Goal: Task Accomplishment & Management: Manage account settings

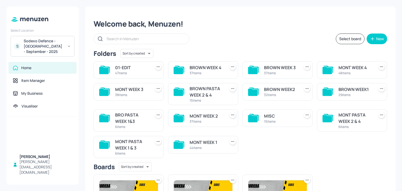
click at [49, 36] on div "Select Location S Sodexo Defence - Colchester - September - 2025" at bounding box center [42, 41] width 72 height 31
click at [58, 42] on div "Sodexo Defence - Colchester - September - 2025" at bounding box center [44, 46] width 40 height 16
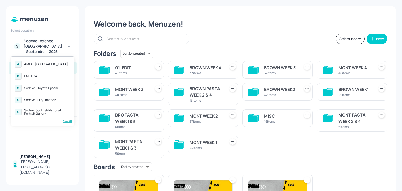
click at [62, 120] on div "See All" at bounding box center [42, 121] width 58 height 4
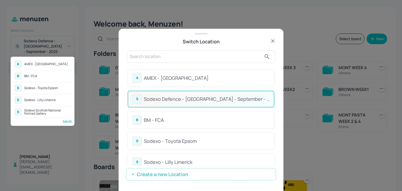
click at [228, 57] on div at bounding box center [201, 95] width 402 height 191
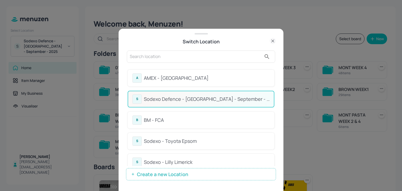
click at [221, 57] on input "text" at bounding box center [196, 56] width 132 height 8
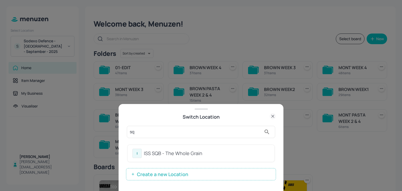
type input "sq"
click at [154, 157] on div "I ISS SQB - The Whole Grain" at bounding box center [200, 152] width 137 height 9
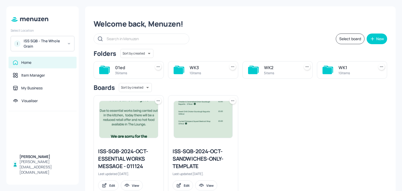
click at [210, 71] on div "10 items" at bounding box center [205, 73] width 33 height 5
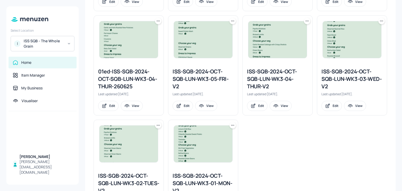
scroll to position [231, 0]
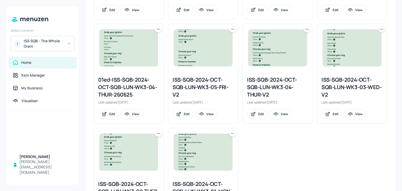
click at [305, 28] on icon at bounding box center [306, 29] width 5 height 5
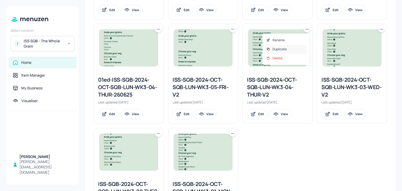
click at [287, 52] on div "Duplicate" at bounding box center [285, 49] width 42 height 9
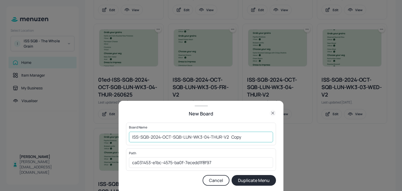
click at [130, 135] on input "ISS-SQB-2024-OCT-SQB-LUN-WK3-04-THUR-V2 Copy" at bounding box center [201, 136] width 144 height 11
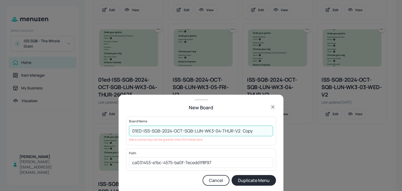
click at [247, 129] on input "01ED-ISS-SQB-2024-OCT-SQB-LUN-WK3-04-THUR-V2 Copy" at bounding box center [201, 130] width 144 height 11
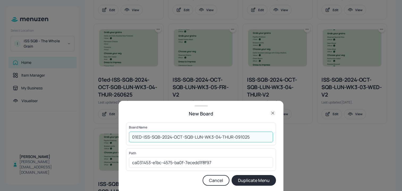
type input "01ED-ISS-SQB-2024-OCT-SQB-LUN-WK3-04-THUR-091025"
click at [269, 177] on button "Duplicate Menu" at bounding box center [253, 180] width 44 height 11
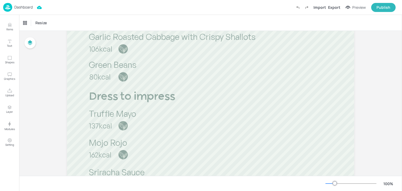
scroll to position [301, 0]
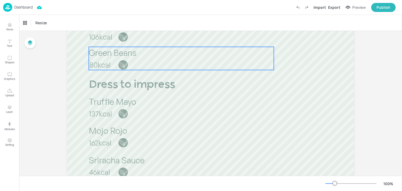
click at [152, 58] on div "Green Beans 80kcal" at bounding box center [181, 58] width 185 height 23
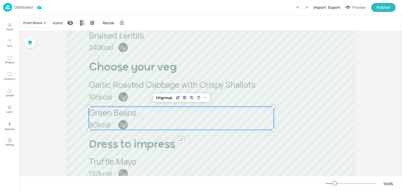
scroll to position [236, 0]
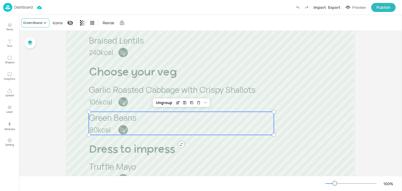
click at [39, 20] on div "Green Beans" at bounding box center [32, 22] width 19 height 5
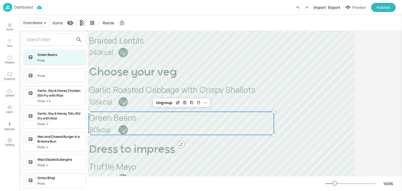
click at [47, 37] on input "text" at bounding box center [50, 39] width 47 height 8
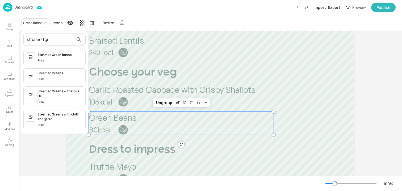
type input "steamed gr"
click at [51, 73] on div "Steamed Greens" at bounding box center [60, 73] width 46 height 5
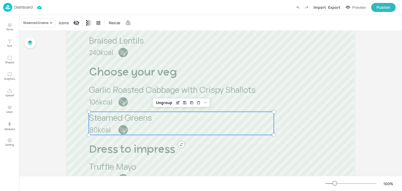
click at [46, 101] on div "Board 01ED-ISS-SQB-2024-OCT-SQB-LUN-WK3-04-THUR-091025 Grab your grains Pick a …" at bounding box center [210, 64] width 382 height 540
click at [57, 105] on div "Board 01ED-ISS-SQB-2024-OCT-SQB-LUN-WK3-04-THUR-091025 Grab your grains Pick a …" at bounding box center [210, 64] width 317 height 540
click at [65, 101] on div "Board 01ED-ISS-SQB-2024-OCT-SQB-LUN-WK3-04-THUR-091025 Grab your grains Pick a …" at bounding box center [210, 64] width 317 height 540
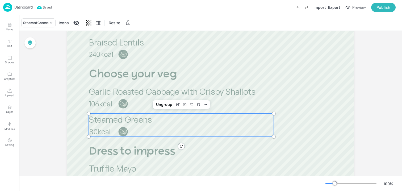
scroll to position [258, 0]
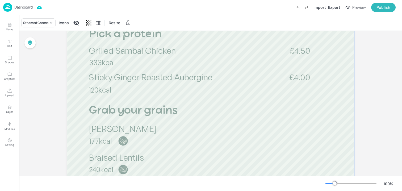
click at [76, 110] on div at bounding box center [210, 183] width 287 height 510
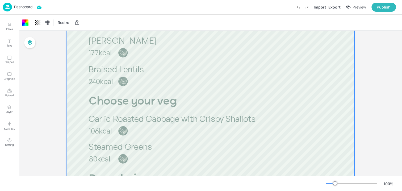
scroll to position [0, 0]
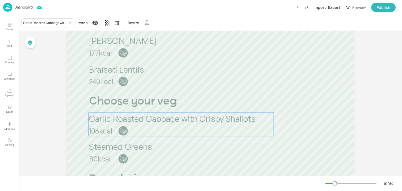
click at [184, 124] on p "Garlic Roasted Cabbage with Crispy Shallots" at bounding box center [181, 119] width 185 height 12
click at [61, 22] on div "Garlic Roasted Cabbage with Crispy Shallots" at bounding box center [45, 22] width 44 height 5
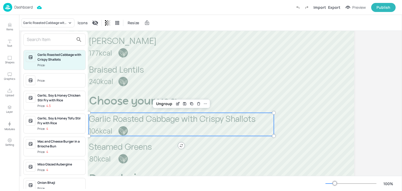
click at [50, 37] on input "text" at bounding box center [50, 39] width 47 height 8
click at [49, 79] on span "Price:" at bounding box center [60, 80] width 46 height 8
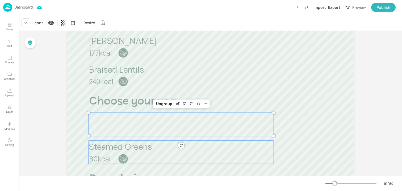
click at [110, 150] on span "Steamed Greens" at bounding box center [120, 146] width 63 height 11
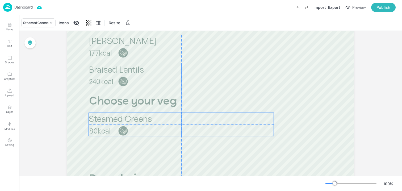
drag, startPoint x: 104, startPoint y: 150, endPoint x: 105, endPoint y: 121, distance: 28.2
click at [105, 121] on span "Steamed Greens" at bounding box center [120, 118] width 63 height 11
click at [60, 127] on div "Board 01ED-ISS-SQB-2024-OCT-SQB-LUN-WK3-04-THUR-091025 Grab your grains Pick a …" at bounding box center [210, 93] width 317 height 540
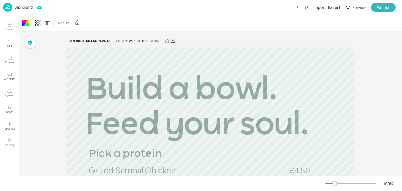
click at [172, 40] on icon at bounding box center [172, 40] width 5 height 5
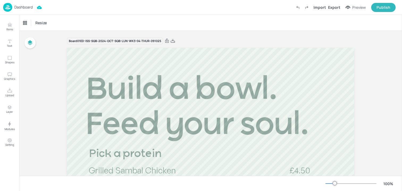
click at [16, 11] on div "Dashboard" at bounding box center [17, 7] width 29 height 9
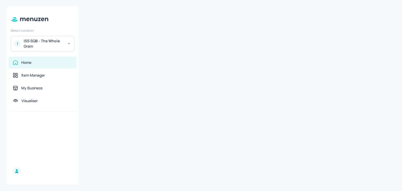
click at [36, 45] on div "ISS SQB - The Whole Grain" at bounding box center [44, 43] width 40 height 11
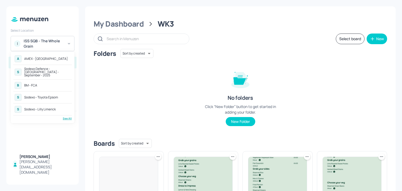
click at [50, 70] on div "Sodexo Defence - [GEOGRAPHIC_DATA] - September - 2025" at bounding box center [47, 72] width 46 height 10
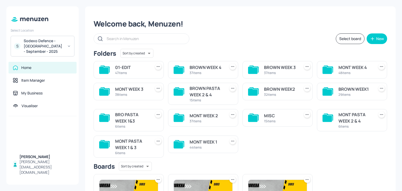
click at [204, 45] on div "Welcome back, Menuzen! Select board New Folders Sort by created id ​ 01-EDIT 47…" at bounding box center [240, 142] width 310 height 273
click at [201, 74] on div "37 items" at bounding box center [205, 73] width 33 height 5
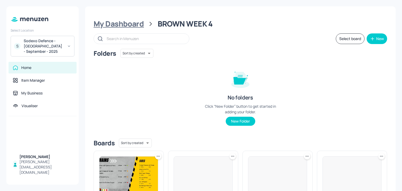
click at [134, 27] on div "My Dashboard" at bounding box center [118, 24] width 50 height 10
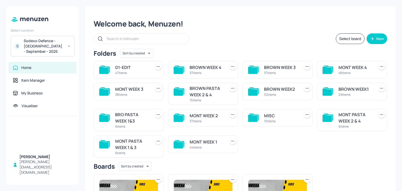
click at [350, 90] on div "BROWN WEEK1" at bounding box center [354, 89] width 33 height 6
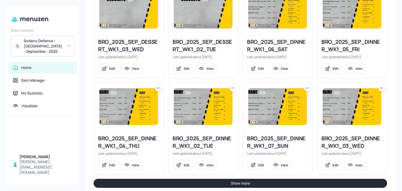
scroll to position [583, 0]
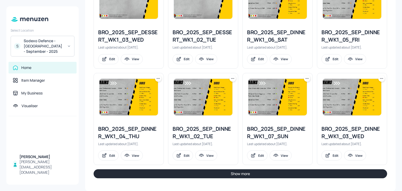
click at [169, 176] on button "Show more" at bounding box center [239, 173] width 293 height 9
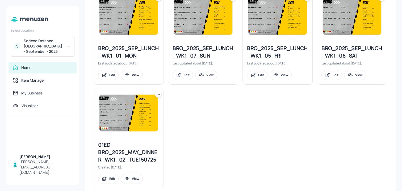
scroll to position [770, 0]
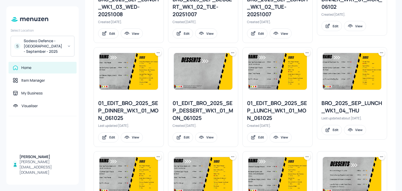
scroll to position [214, 0]
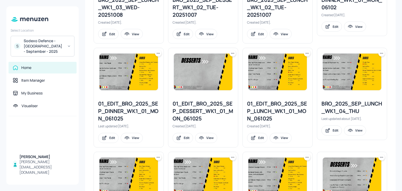
click at [382, 52] on icon at bounding box center [380, 53] width 5 height 5
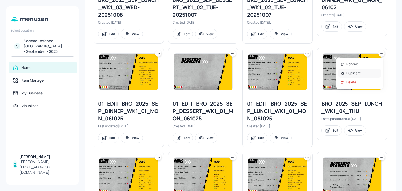
click at [348, 74] on p "Duplicate" at bounding box center [353, 73] width 14 height 5
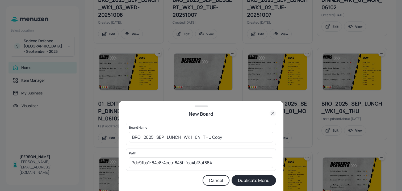
click at [129, 136] on div "Board Name BRO_2025_SEP_LUNCH_WK1_04_THU Copy ​" at bounding box center [201, 134] width 150 height 22
click at [131, 136] on input "BRO_2025_SEP_LUNCH_WK1_04_THU Copy" at bounding box center [201, 137] width 144 height 11
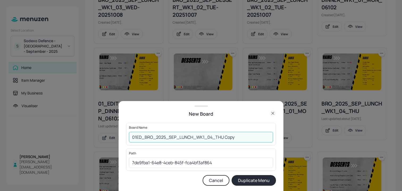
click at [232, 138] on input "01ED_BRO_2025_SEP_LUNCH_WK1_04_THU Copy" at bounding box center [201, 137] width 144 height 11
type input "01ED_BRO_2025_SEP_LUNCH_WK1_04_THU_091025"
click at [231, 175] on button "Duplicate Menu" at bounding box center [253, 180] width 44 height 11
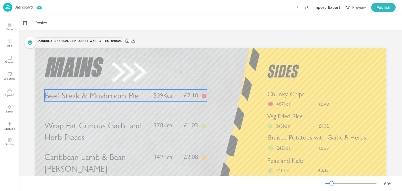
click at [125, 100] on span "Beef Steak & Mushroom Pie" at bounding box center [91, 96] width 94 height 10
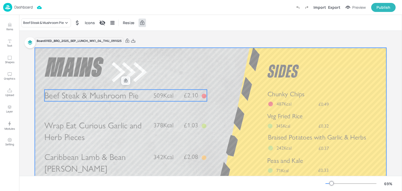
click at [123, 81] on icon at bounding box center [125, 81] width 4 height 4
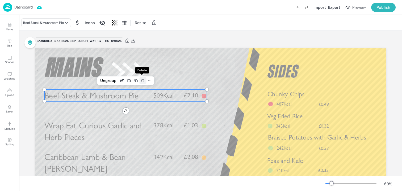
click at [142, 81] on icon "Delete" at bounding box center [143, 81] width 4 height 4
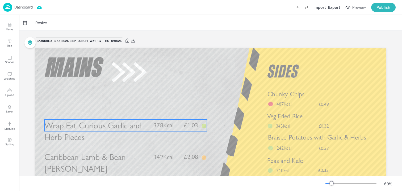
click at [102, 130] on span "Wrap Eat Curious Garlic and Herb Pieces" at bounding box center [92, 131] width 97 height 22
click at [124, 112] on icon at bounding box center [125, 111] width 3 height 4
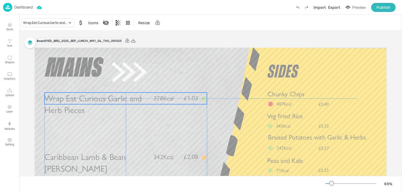
drag, startPoint x: 88, startPoint y: 130, endPoint x: 89, endPoint y: 103, distance: 26.8
click at [89, 103] on span "Wrap Eat Curious Garlic and Herb Pieces" at bounding box center [92, 104] width 97 height 22
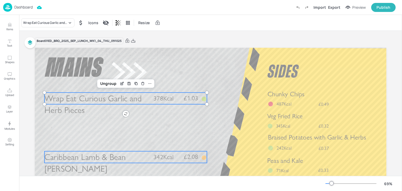
click at [84, 158] on span "Caribbean Lamb & Bean [PERSON_NAME]" at bounding box center [84, 163] width 81 height 22
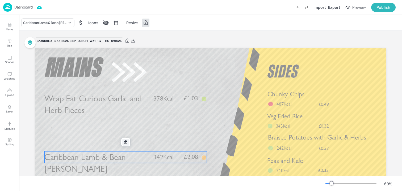
click at [125, 143] on icon at bounding box center [125, 142] width 3 height 4
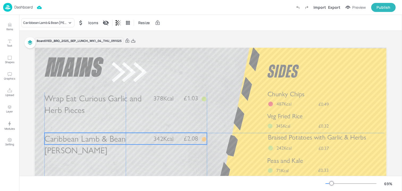
drag, startPoint x: 99, startPoint y: 157, endPoint x: 99, endPoint y: 139, distance: 18.9
click at [99, 139] on span "Caribbean Lamb & Bean Curry" at bounding box center [84, 145] width 81 height 22
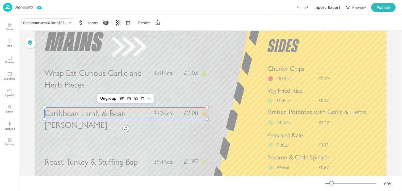
scroll to position [34, 0]
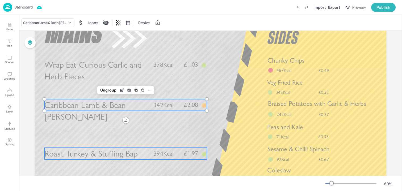
click at [95, 154] on span "Roast Turkey & Stuffing Bap" at bounding box center [90, 154] width 93 height 10
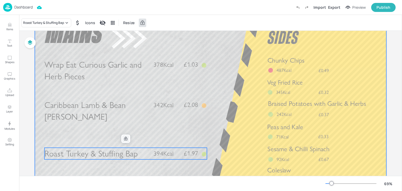
click at [125, 141] on div at bounding box center [125, 138] width 7 height 7
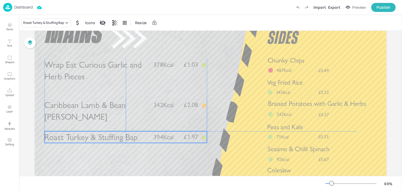
drag, startPoint x: 101, startPoint y: 153, endPoint x: 101, endPoint y: 137, distance: 16.2
click at [101, 137] on span "Roast Turkey & Stuffing Bap" at bounding box center [90, 137] width 93 height 10
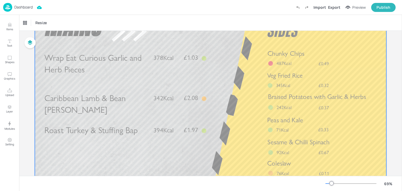
scroll to position [0, 0]
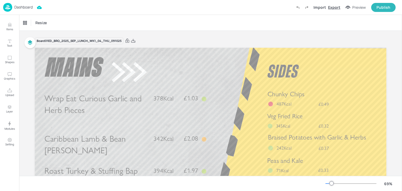
click at [335, 7] on div "Export" at bounding box center [334, 8] width 12 height 6
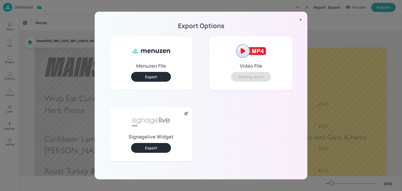
click at [169, 147] on button "Export" at bounding box center [151, 148] width 40 height 10
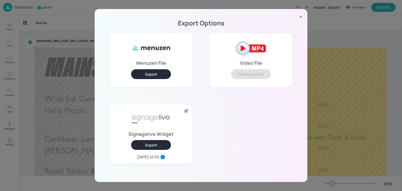
click at [27, 23] on div "Export Options Menuzen File Export Video File Coming soon! Signagelive Widget E…" at bounding box center [201, 95] width 402 height 191
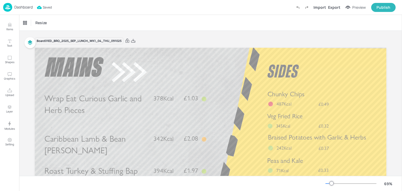
click at [17, 9] on p "Dashboard" at bounding box center [23, 7] width 18 height 4
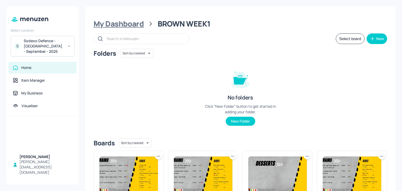
click at [120, 21] on div "My Dashboard" at bounding box center [118, 24] width 50 height 10
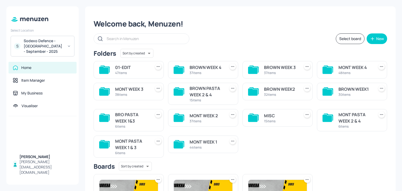
click at [121, 113] on div "BRO PASTA WEEK 1&3" at bounding box center [131, 118] width 33 height 13
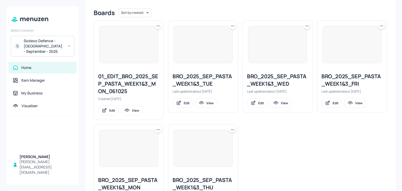
scroll to position [168, 0]
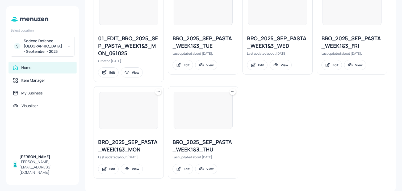
click at [232, 91] on icon at bounding box center [232, 91] width 5 height 5
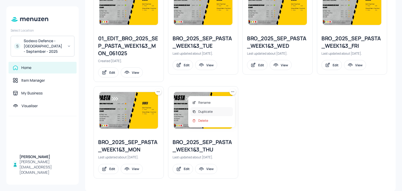
click at [211, 113] on p "Duplicate" at bounding box center [205, 111] width 14 height 5
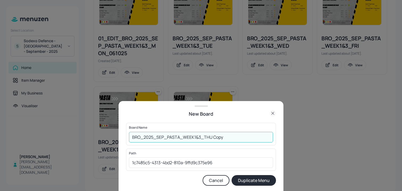
click at [133, 137] on input "BRO_2025_SEP_PASTA_WEEK1&3_THU Copy" at bounding box center [201, 137] width 144 height 11
click at [132, 137] on input "BRO_2025_SEP_PASTA_WEEK1&3_THU Copy" at bounding box center [201, 137] width 144 height 11
click at [242, 136] on input "01ED_BRO_2025_SEP_PASTA_WEEK1&3_THU Copy" at bounding box center [201, 137] width 144 height 11
type input "01ED_BRO_2025_SEP_PASTA_WEEK1&3_THU_091025"
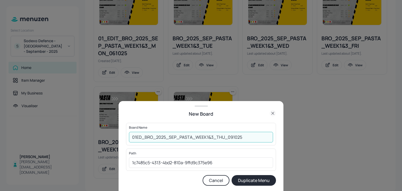
click at [231, 175] on button "Duplicate Menu" at bounding box center [253, 180] width 44 height 11
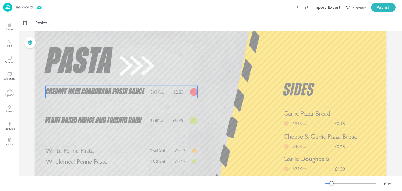
scroll to position [31, 0]
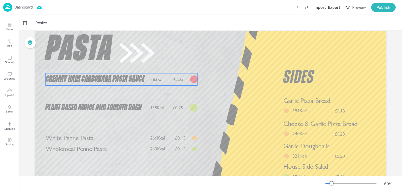
click at [103, 79] on span "Creamy Ham Carbonara Pasta Sauce" at bounding box center [95, 79] width 99 height 9
click at [139, 64] on icon "Delete" at bounding box center [138, 64] width 4 height 4
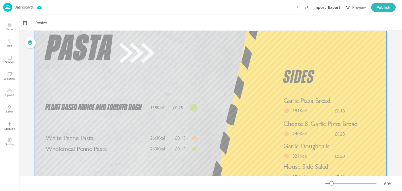
click at [119, 104] on span "Plant Based Mince and Tomato Ragu" at bounding box center [93, 107] width 96 height 9
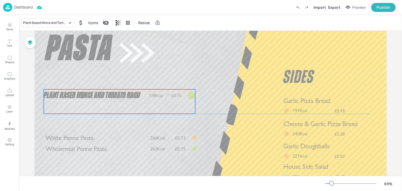
drag, startPoint x: 116, startPoint y: 105, endPoint x: 115, endPoint y: 93, distance: 12.3
click at [115, 93] on span "Plant Based Mince and Tomato Ragu" at bounding box center [92, 95] width 96 height 9
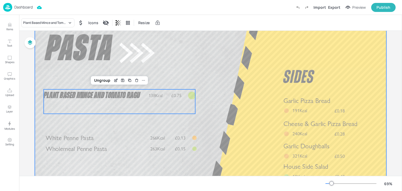
click at [156, 56] on div at bounding box center [210, 116] width 351 height 198
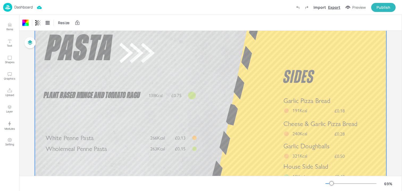
click at [332, 8] on div "Export" at bounding box center [334, 8] width 12 height 6
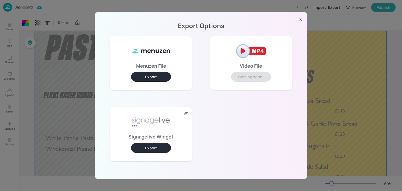
click at [150, 148] on button "Export" at bounding box center [151, 148] width 40 height 10
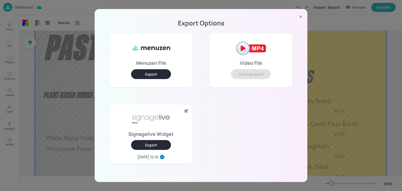
click at [62, 60] on div "Export Options Menuzen File Export Video File Coming soon! Signagelive Widget E…" at bounding box center [201, 95] width 402 height 191
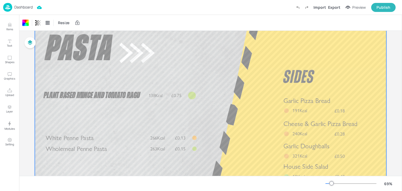
click at [25, 8] on p "Dashboard" at bounding box center [23, 7] width 18 height 4
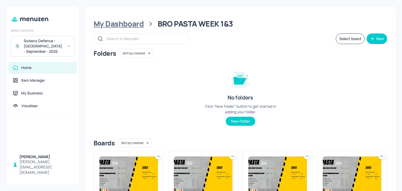
click at [99, 20] on div "My Dashboard" at bounding box center [118, 24] width 50 height 10
